Goal: Task Accomplishment & Management: Complete application form

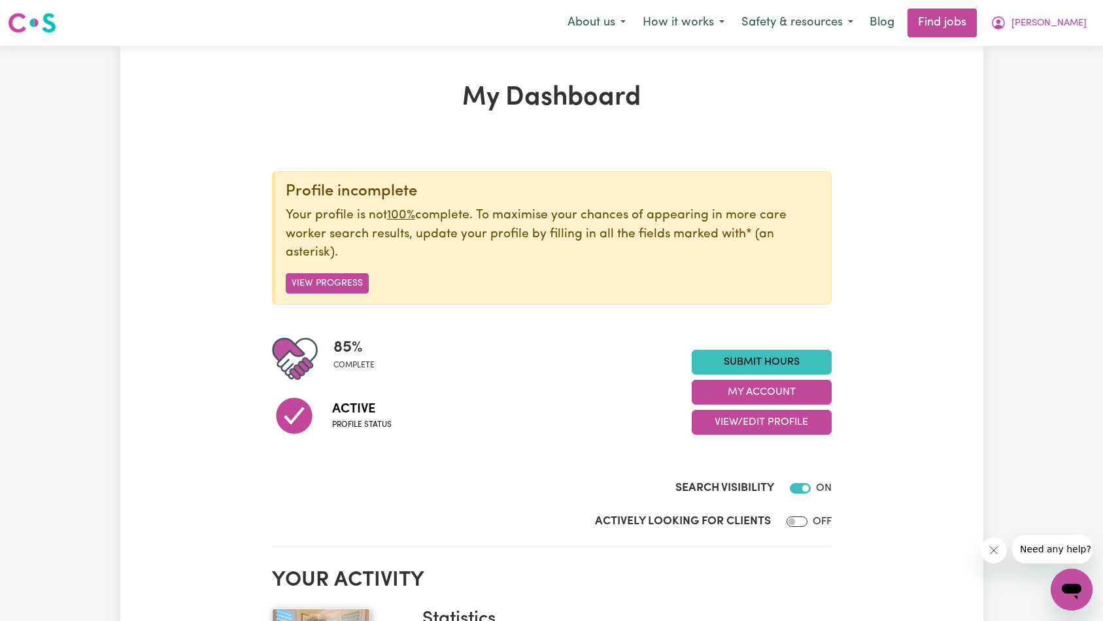
click at [994, 555] on button "Close message from company" at bounding box center [993, 550] width 26 height 26
click at [758, 364] on link "Submit Hours" at bounding box center [762, 362] width 140 height 25
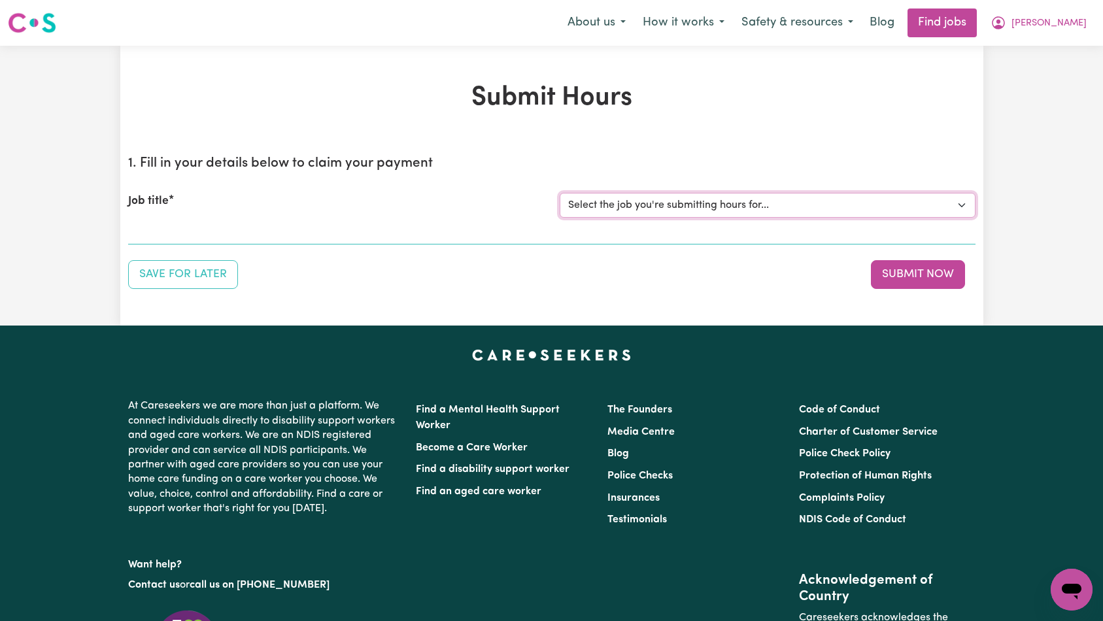
click at [698, 206] on select "Select the job you're submitting hours for... [[PERSON_NAME]] [DEMOGRAPHIC_DATA…" at bounding box center [768, 205] width 416 height 25
select select "14272"
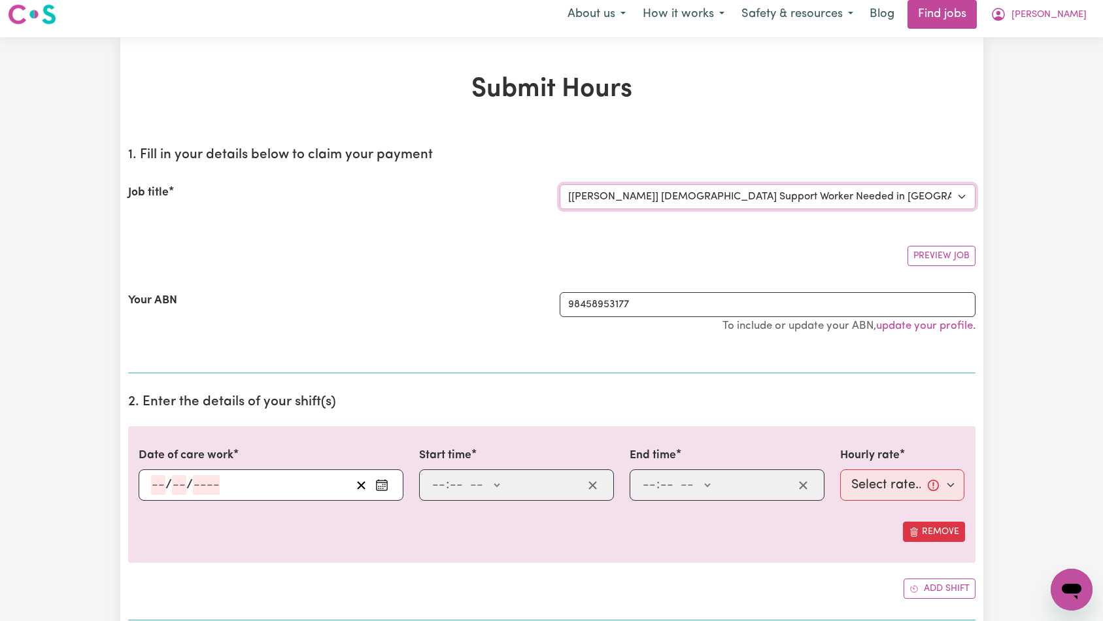
scroll to position [138, 0]
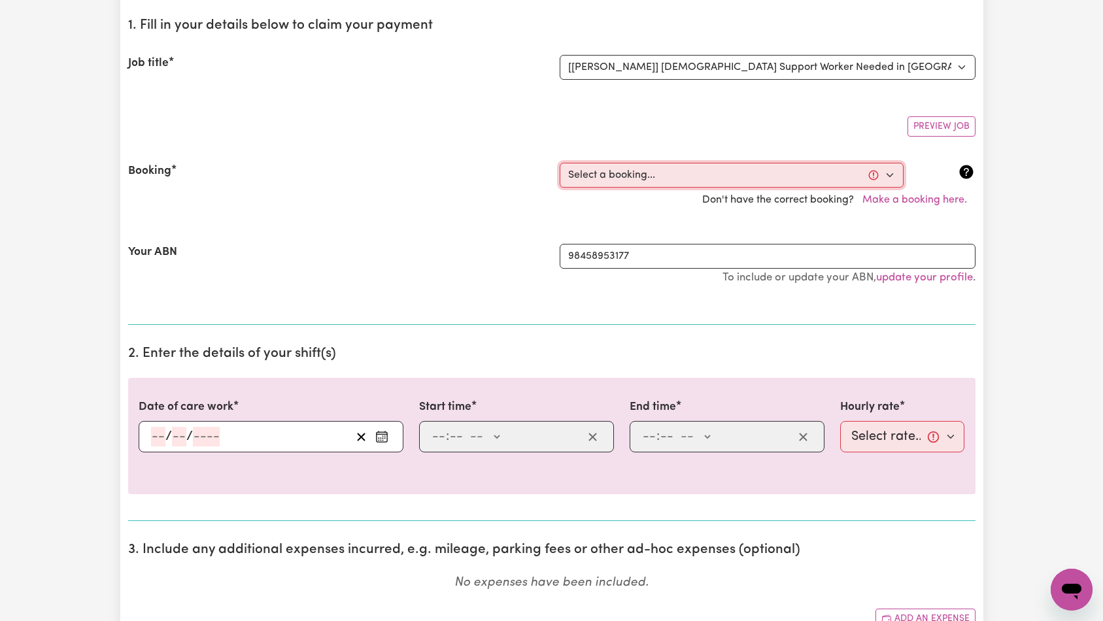
click at [617, 171] on select "Select a booking... [DATE] 10:30am to 01:00pm (ONE-OFF) [DATE] 10:30am to 01:00…" at bounding box center [732, 175] width 344 height 25
select select "354860"
type input "[DATE]"
type input "12"
type input "9"
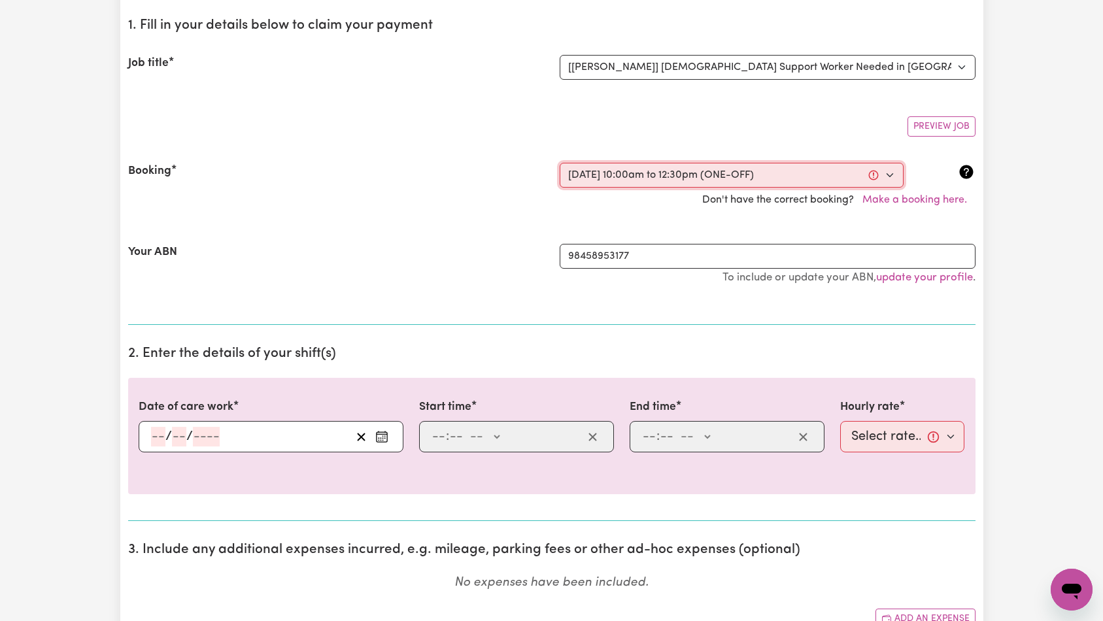
type input "2025"
type input "10:00"
type input "10"
type input "0"
select select "am"
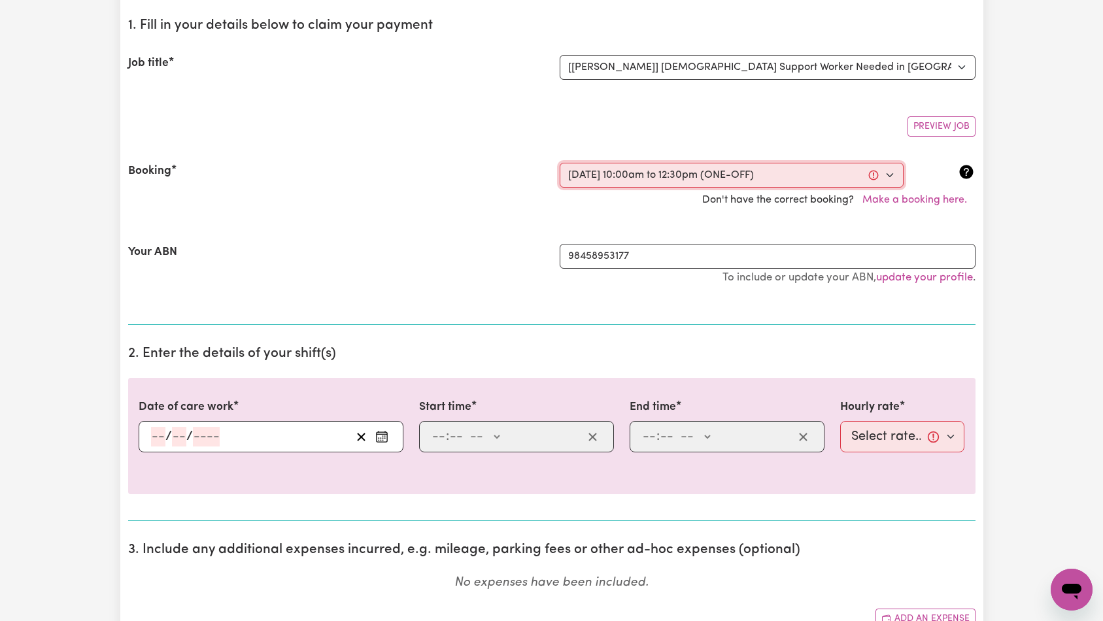
type input "12:30"
type input "12"
type input "30"
select select "pm"
select select "45-Weekday"
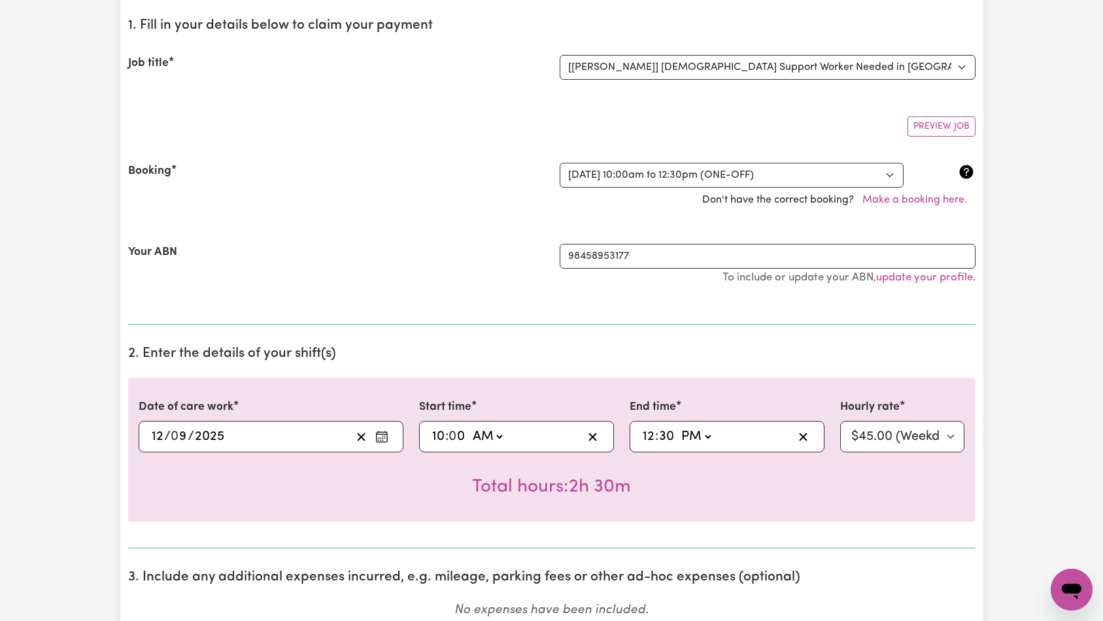
click at [437, 430] on input "10" at bounding box center [439, 437] width 14 height 20
type input "08:00"
type input "8"
type input "13:30"
type input "1"
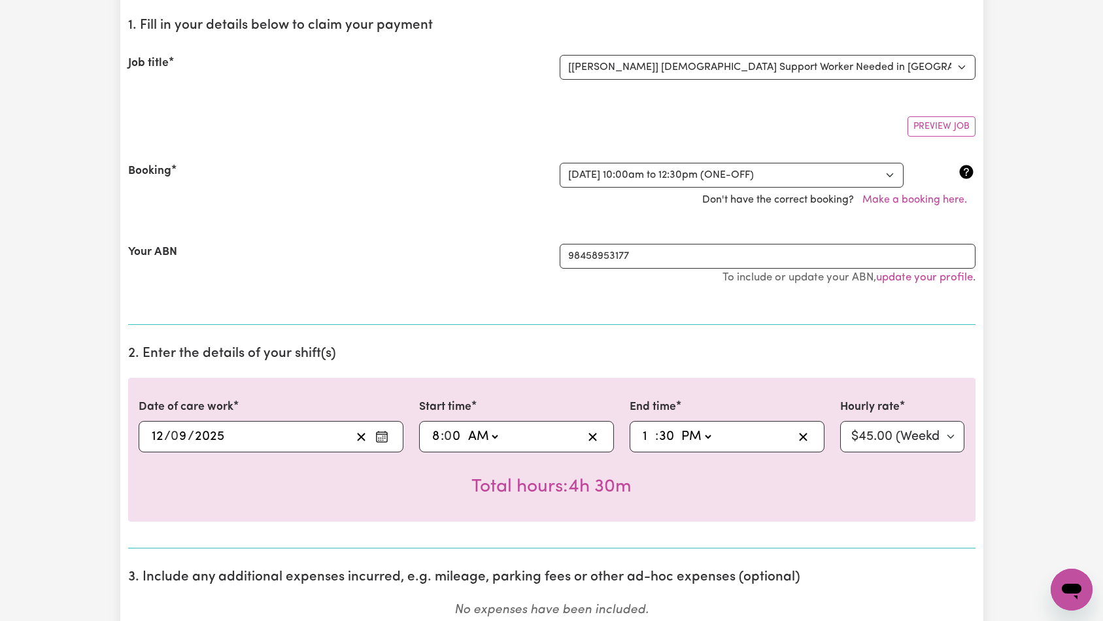
type input "22:30"
type input "10"
click at [498, 361] on h2 "2. Enter the details of your shift(s)" at bounding box center [551, 354] width 847 height 16
click at [703, 435] on select "AM PM" at bounding box center [696, 437] width 35 height 20
select select "am"
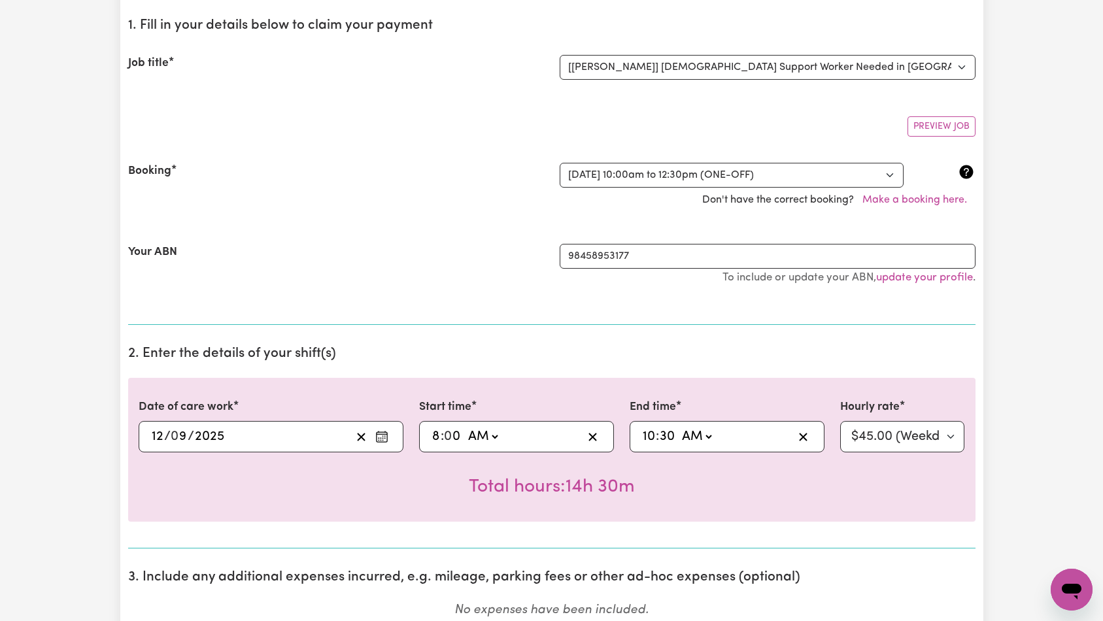
type input "10:30"
click at [643, 354] on h2 "2. Enter the details of your shift(s)" at bounding box center [551, 354] width 847 height 16
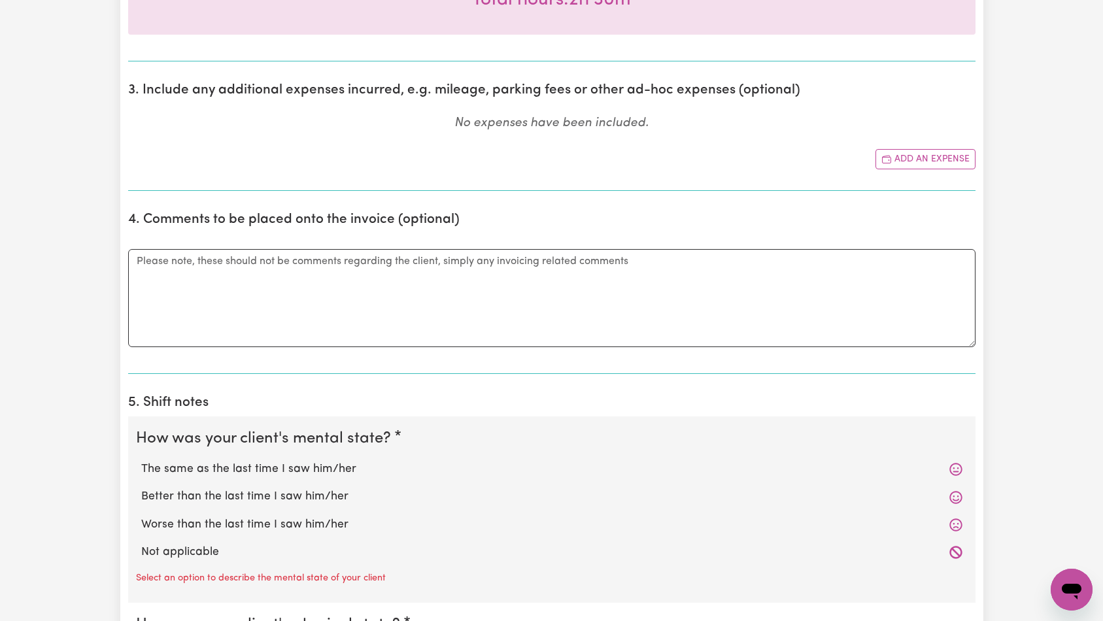
click at [198, 547] on label "Not applicable" at bounding box center [551, 552] width 821 height 17
click at [141, 544] on input "Not applicable" at bounding box center [141, 543] width 1 height 1
radio input "true"
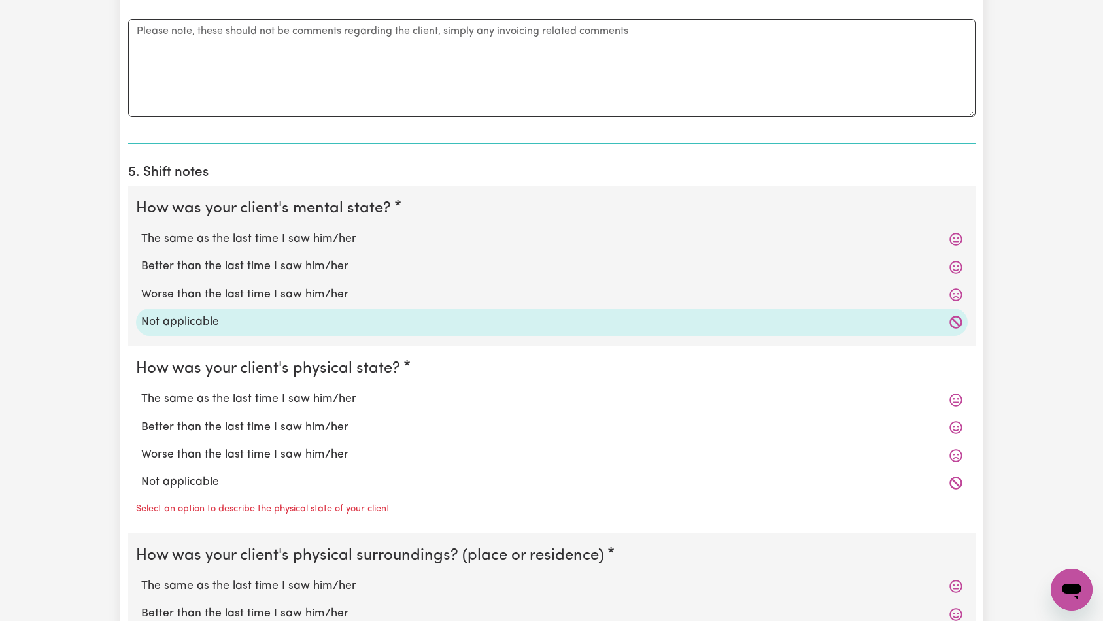
click at [200, 481] on label "Not applicable" at bounding box center [551, 482] width 821 height 17
click at [141, 474] on input "Not applicable" at bounding box center [141, 473] width 1 height 1
radio input "true"
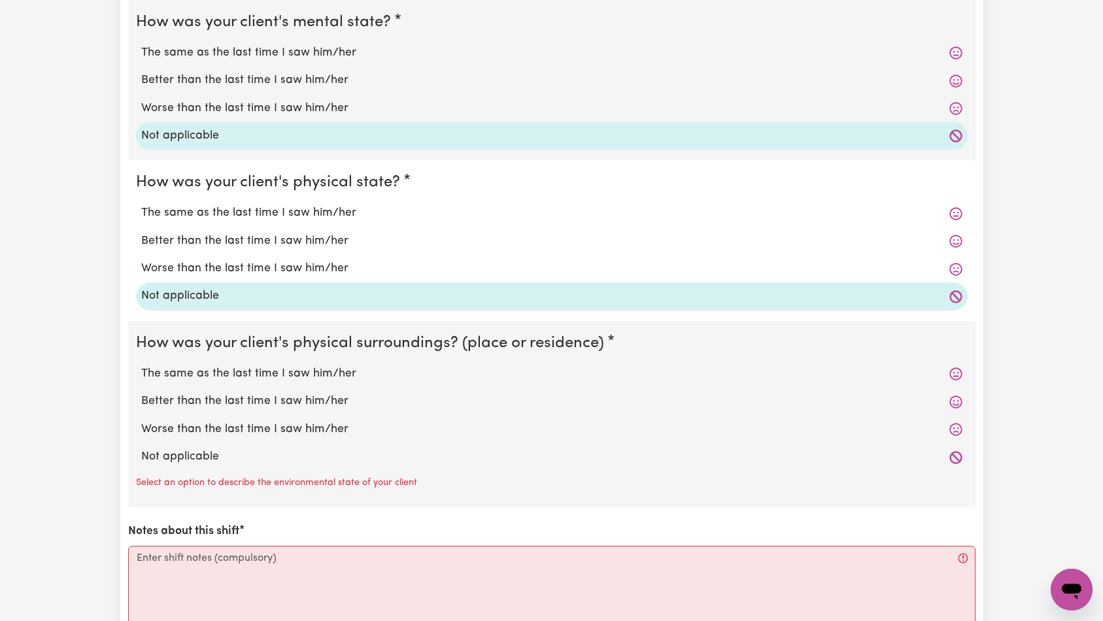
click at [203, 458] on label "Not applicable" at bounding box center [551, 457] width 821 height 17
click at [141, 449] on input "Not applicable" at bounding box center [141, 448] width 1 height 1
radio input "true"
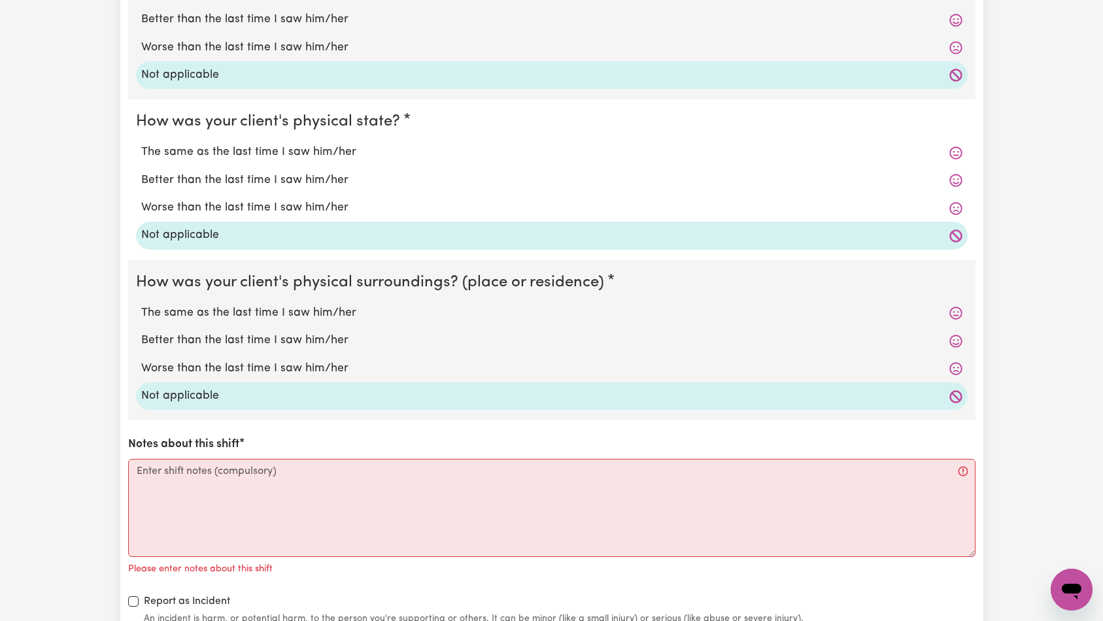
scroll to position [1304, 0]
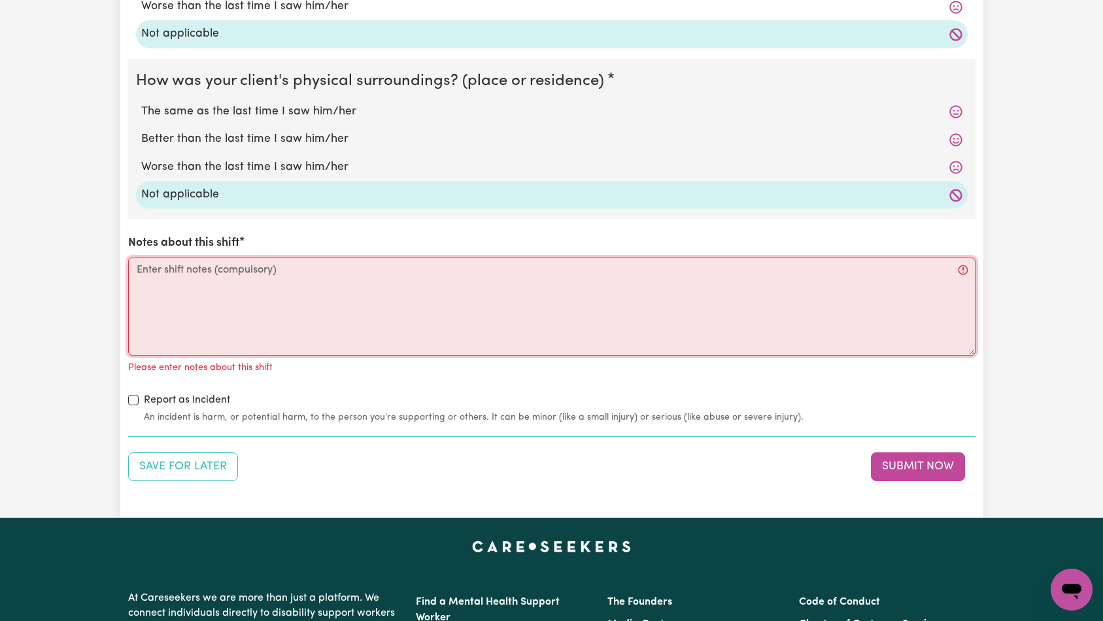
click at [256, 333] on textarea "Notes about this shift" at bounding box center [551, 307] width 847 height 98
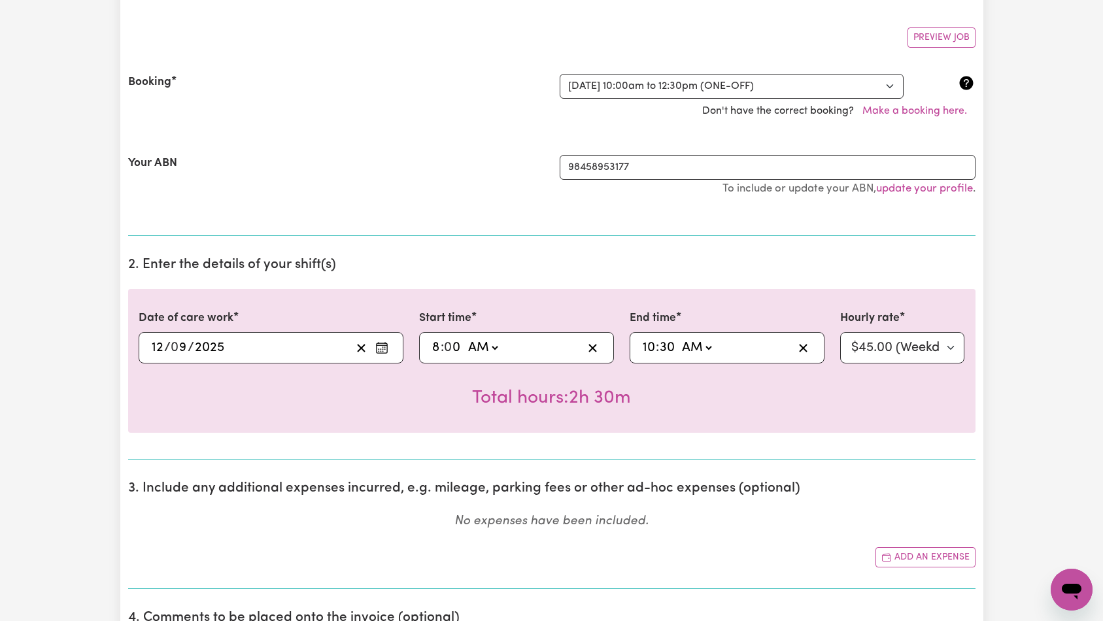
scroll to position [235, 0]
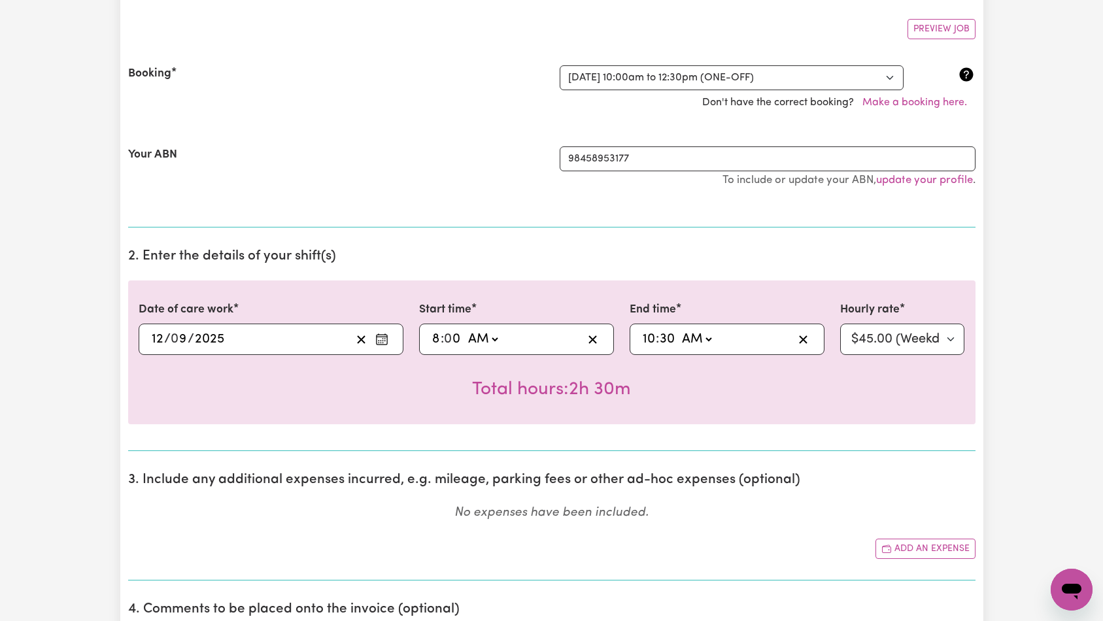
type textarea "N/A"
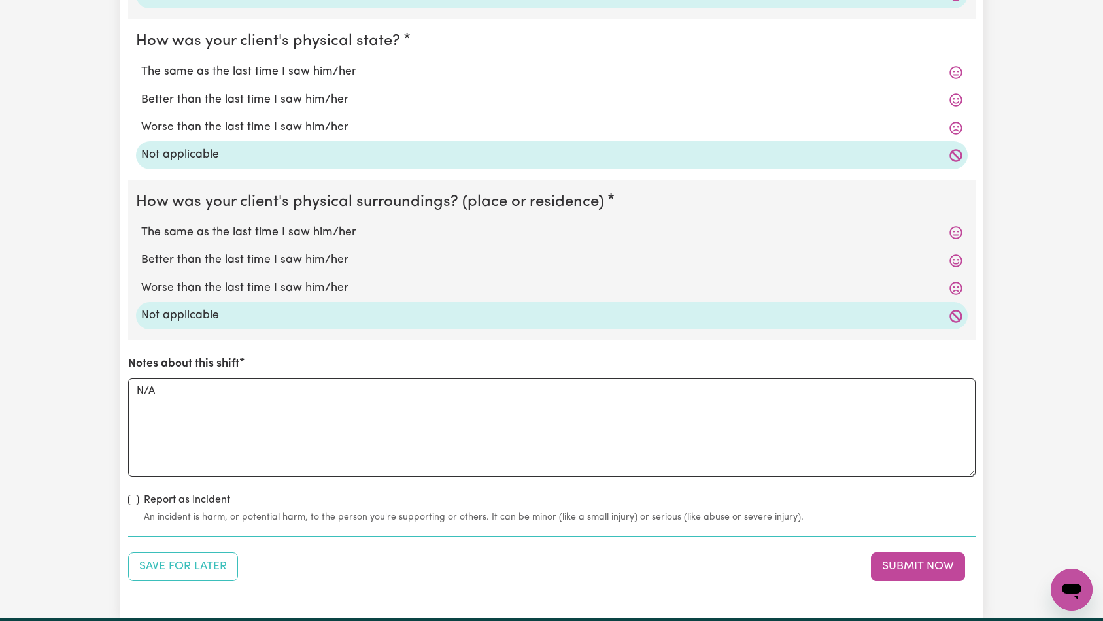
scroll to position [1174, 0]
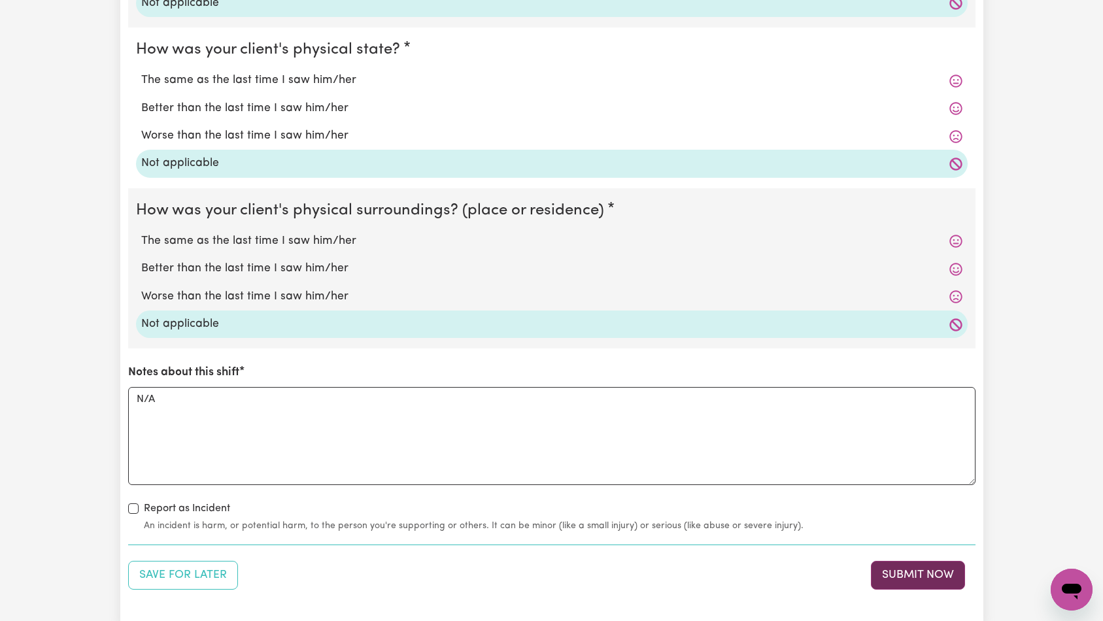
click at [907, 580] on button "Submit Now" at bounding box center [918, 575] width 94 height 29
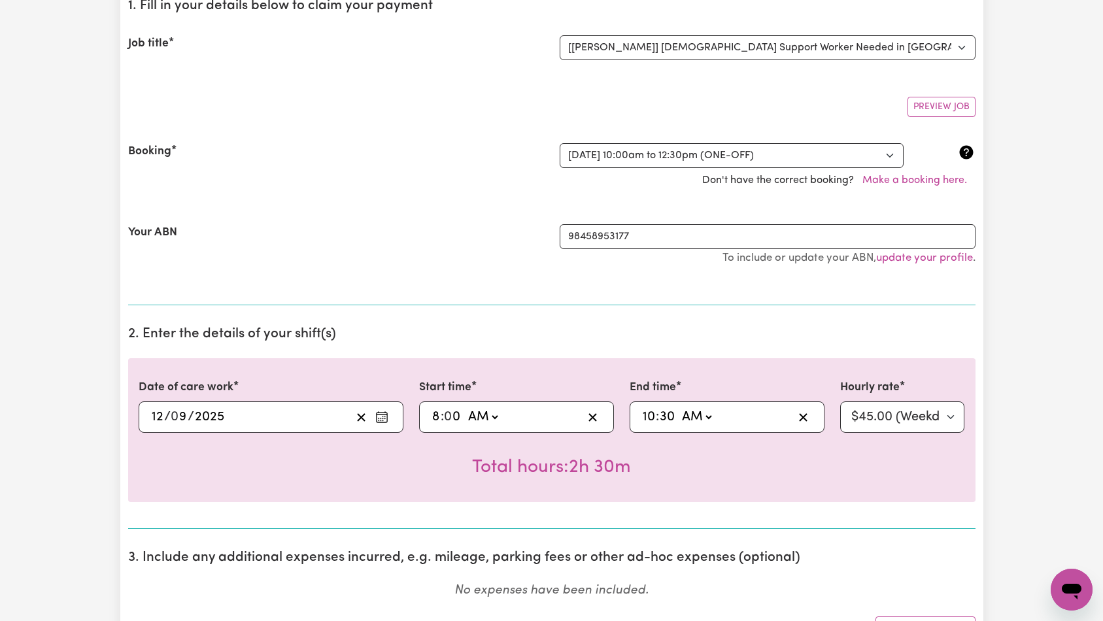
scroll to position [0, 0]
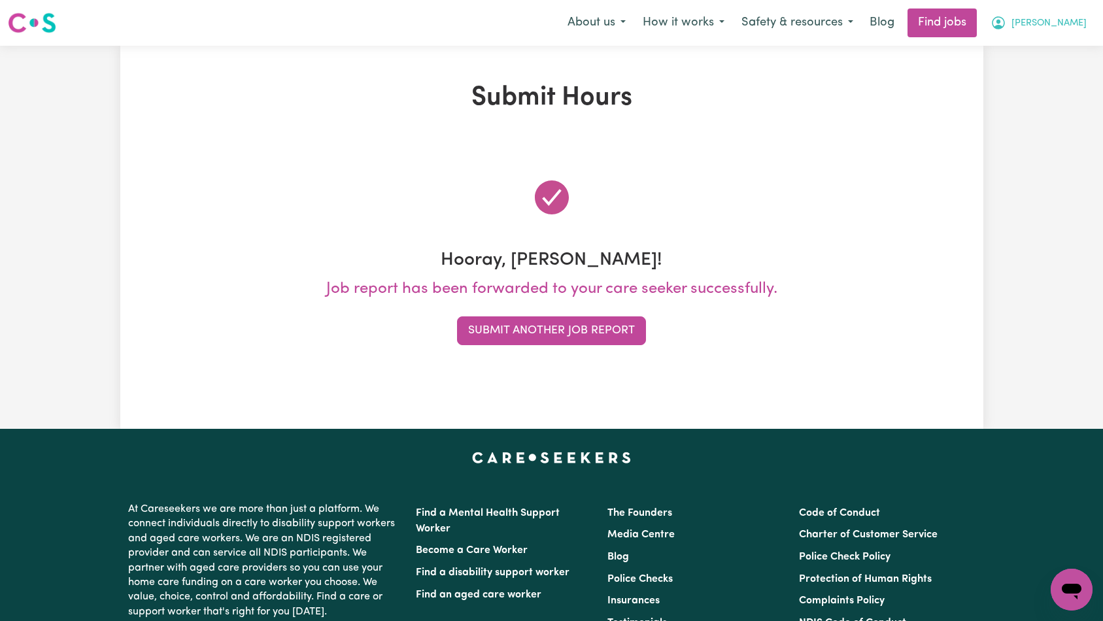
click at [1064, 25] on span "[PERSON_NAME]" at bounding box center [1048, 23] width 75 height 14
click at [1057, 49] on link "My Account" at bounding box center [1042, 51] width 103 height 25
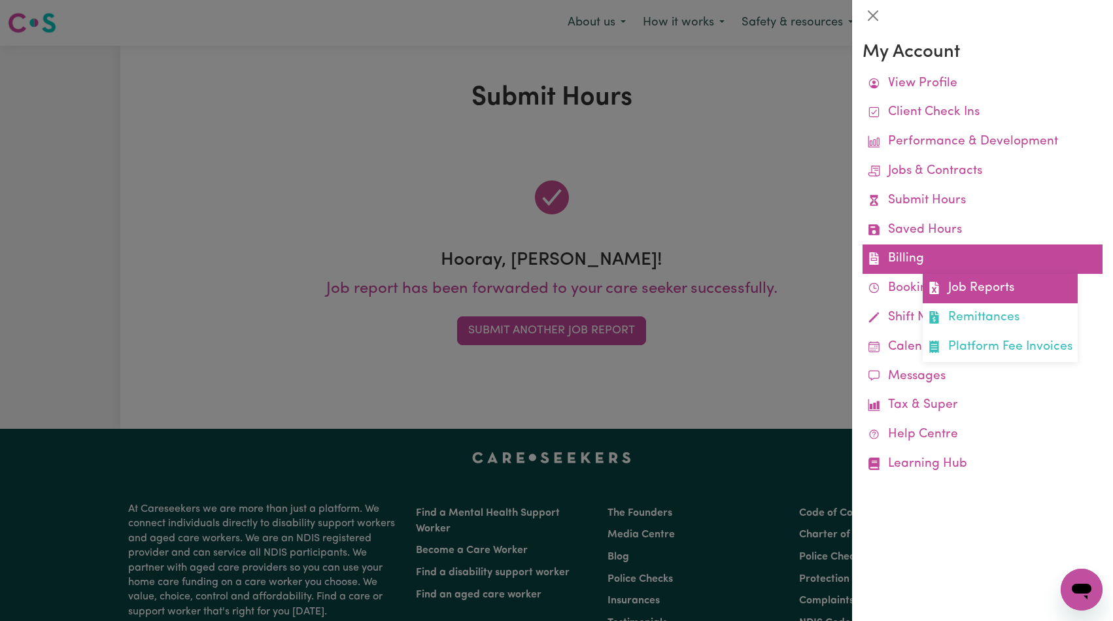
click at [975, 279] on link "Job Reports" at bounding box center [1000, 288] width 155 height 29
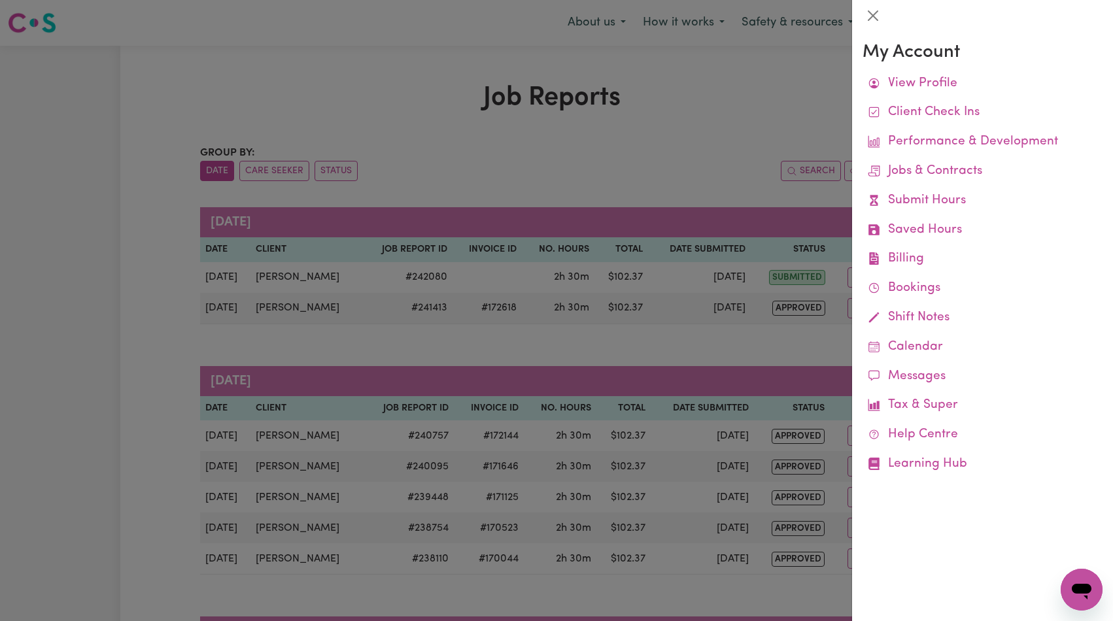
click at [571, 142] on div at bounding box center [556, 310] width 1113 height 621
